Goal: Information Seeking & Learning: Learn about a topic

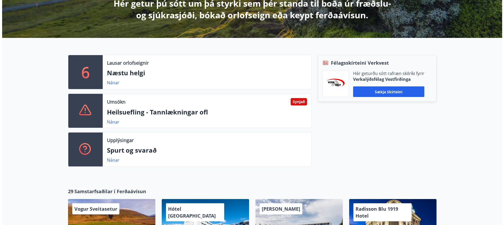
scroll to position [79, 0]
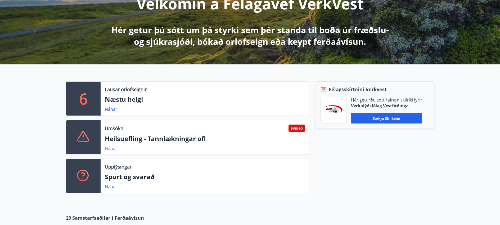
click at [110, 148] on link "Nánar" at bounding box center [111, 148] width 12 height 6
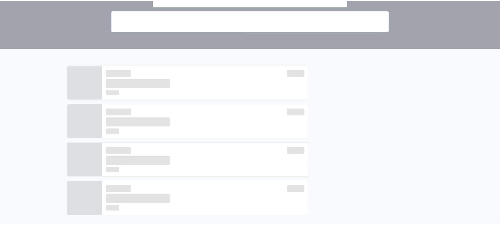
scroll to position [0, 0]
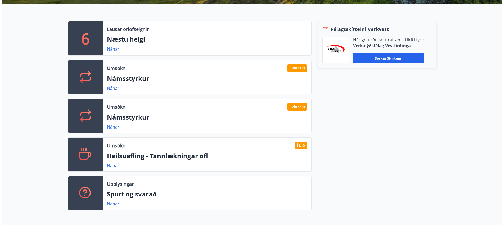
scroll to position [132, 0]
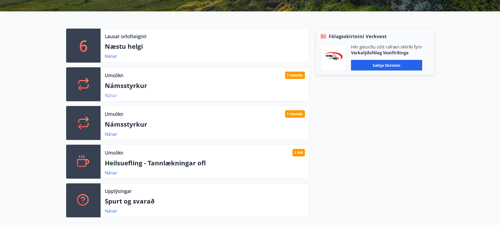
click at [106, 96] on link "Nánar" at bounding box center [111, 95] width 12 height 6
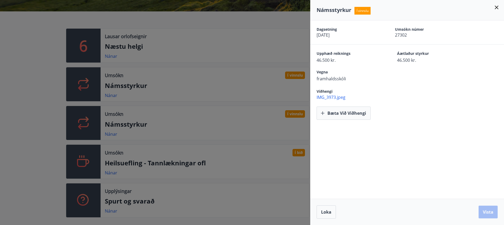
click at [319, 99] on span "IMG_3973.jpeg" at bounding box center [410, 97] width 187 height 6
click at [329, 210] on span "Loka" at bounding box center [326, 212] width 10 height 6
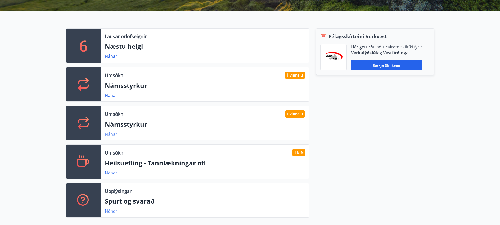
click at [107, 133] on link "Nánar" at bounding box center [111, 134] width 12 height 6
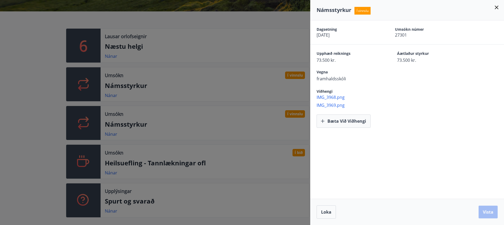
click at [290, 77] on div at bounding box center [252, 112] width 504 height 225
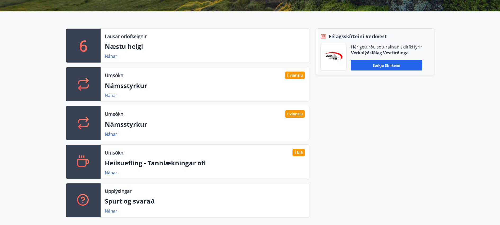
click at [113, 97] on link "Nánar" at bounding box center [111, 95] width 12 height 6
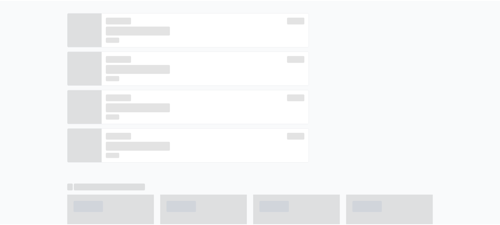
scroll to position [0, 0]
